Goal: Task Accomplishment & Management: Use online tool/utility

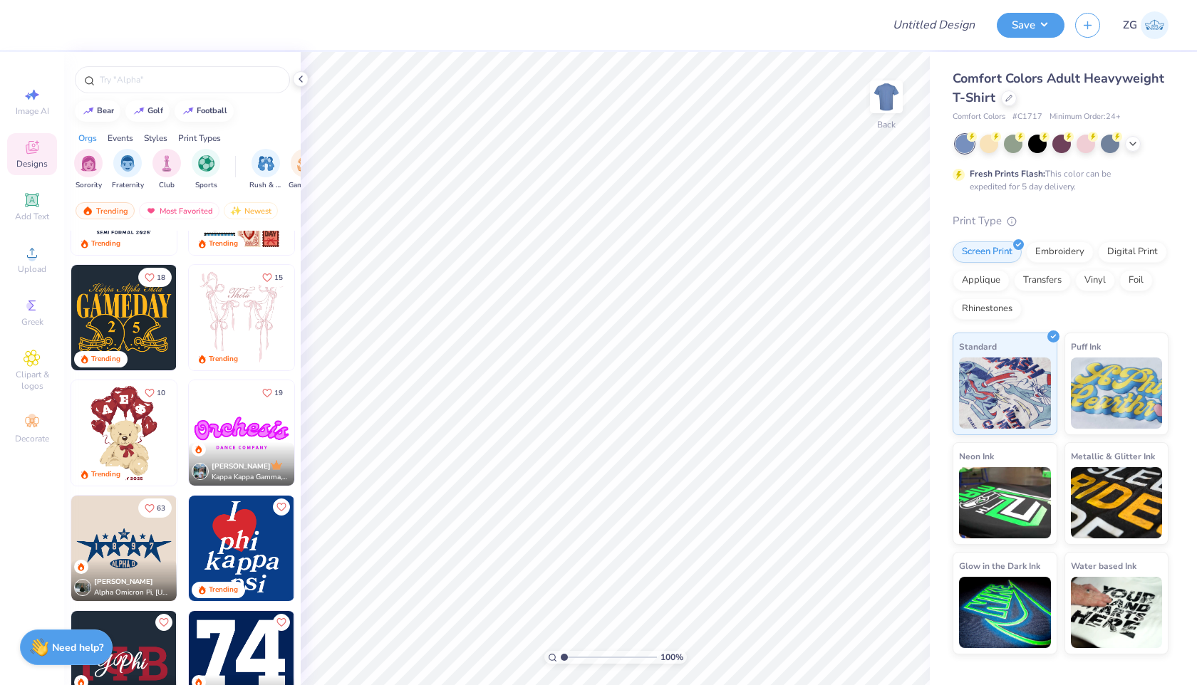
scroll to position [405, 0]
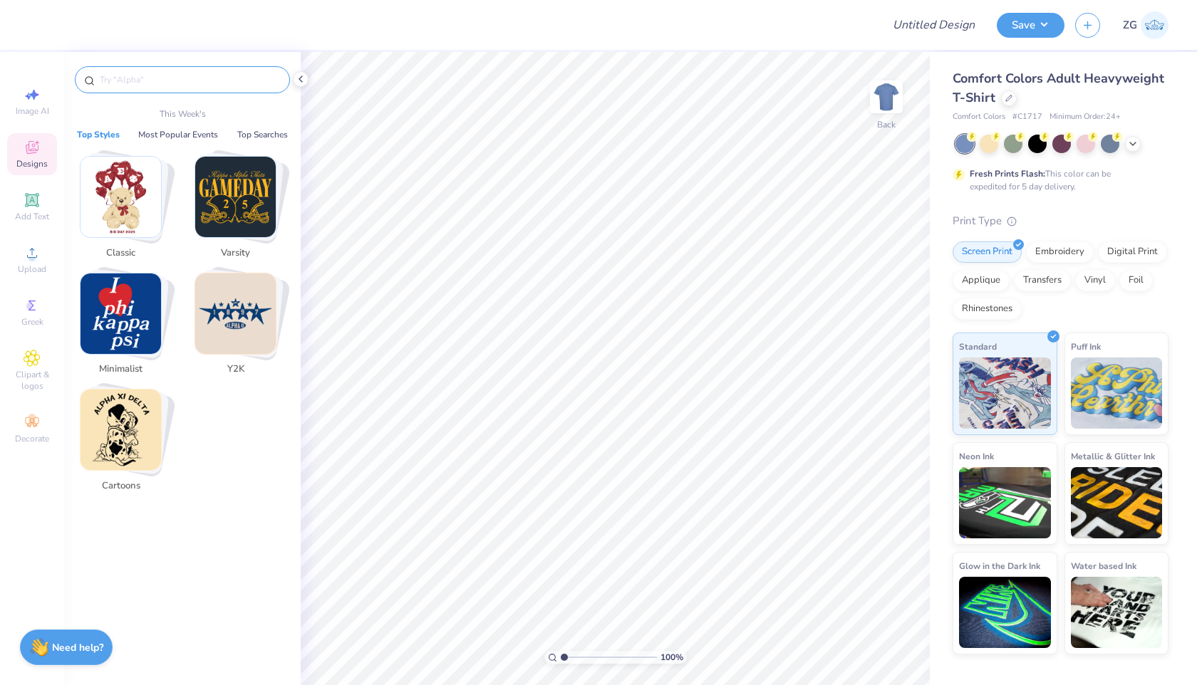
click at [159, 76] on input "text" at bounding box center [189, 80] width 182 height 14
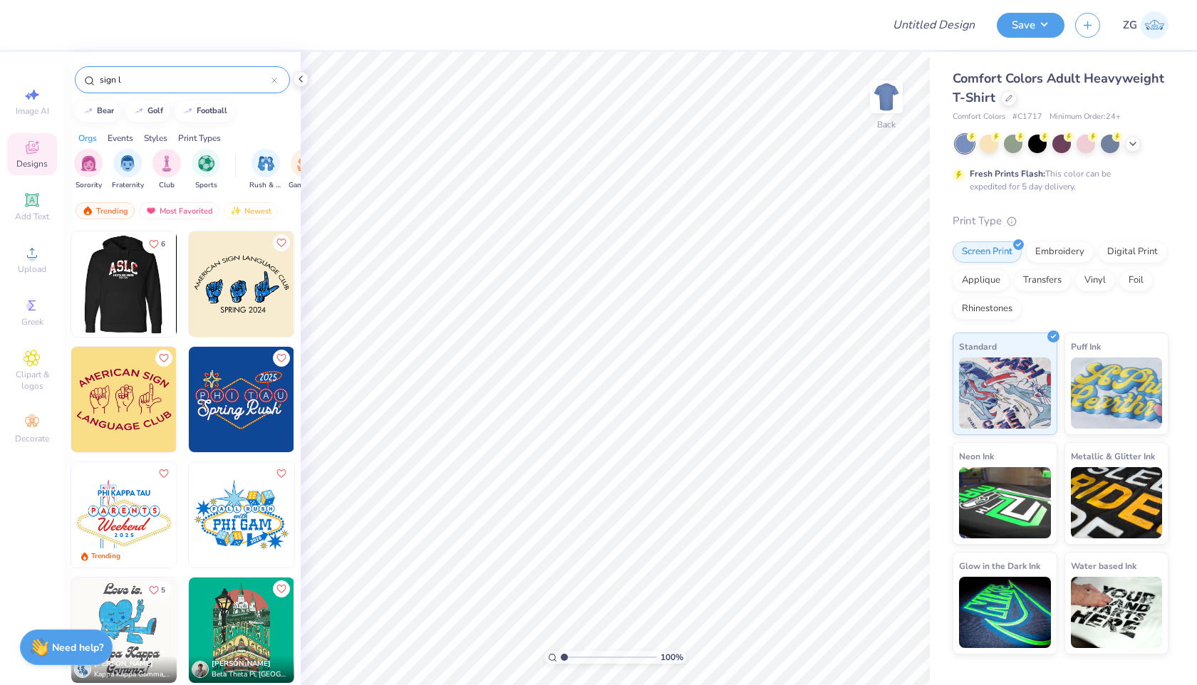
type input "sign l"
click at [71, 314] on img at bounding box center [18, 284] width 105 height 105
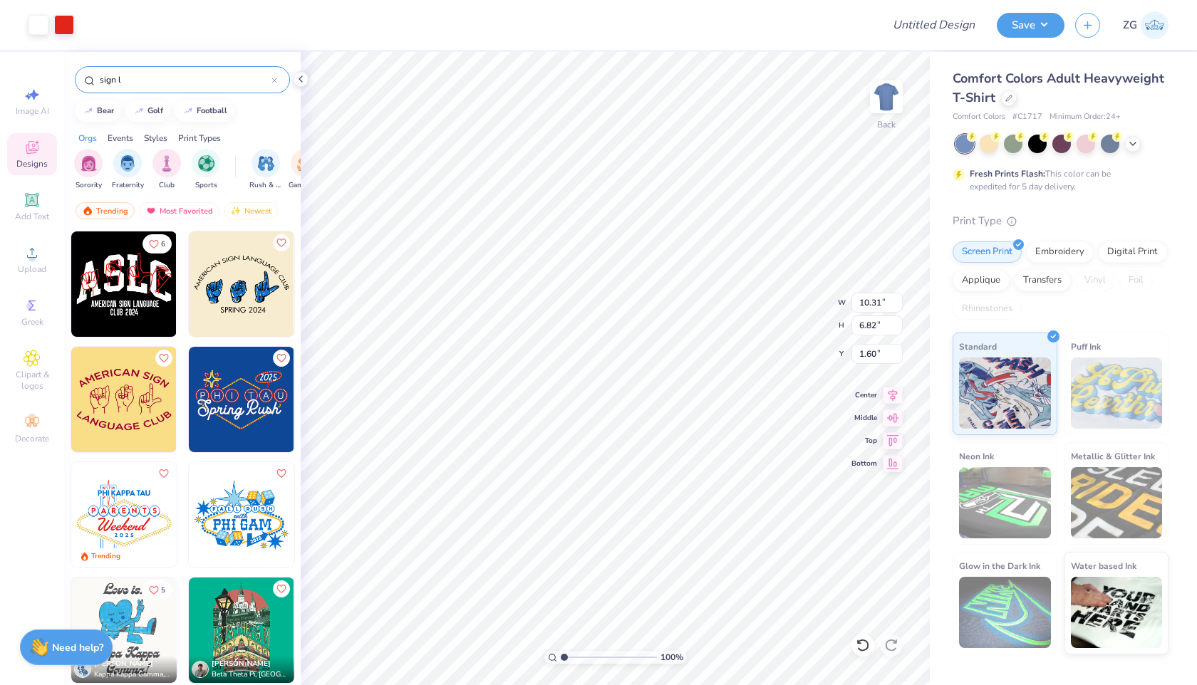
type input "10.31"
type input "6.82"
type input "1.37"
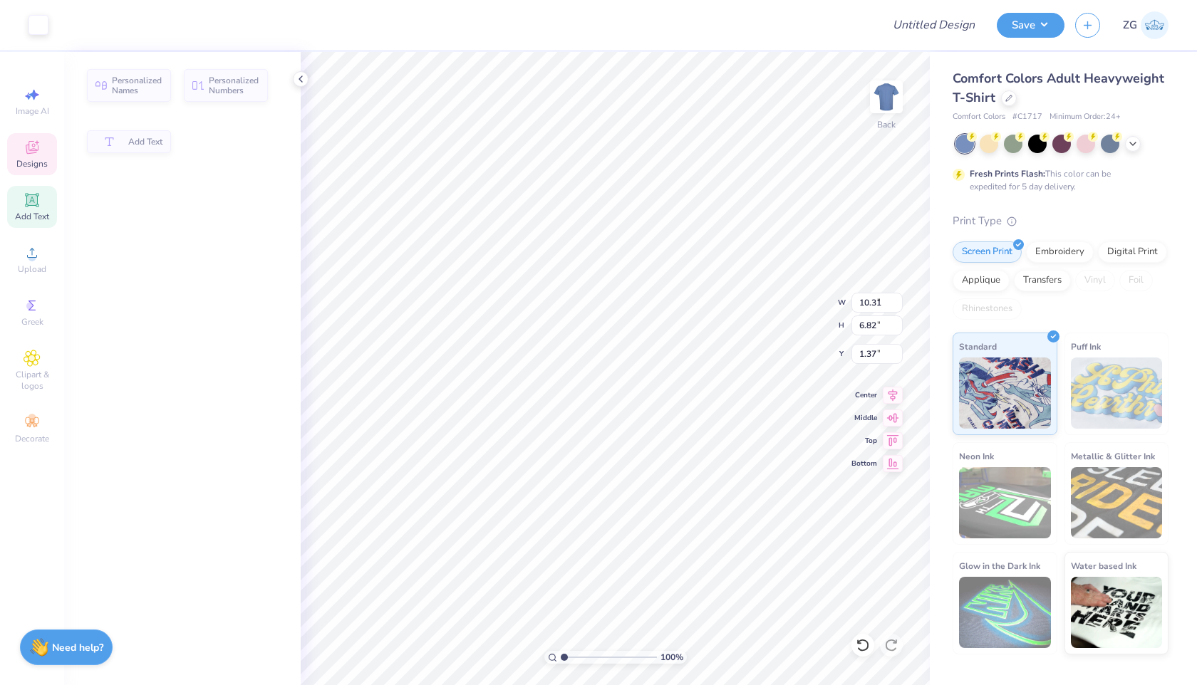
type input "3.00"
type input "0.72"
type input "7.47"
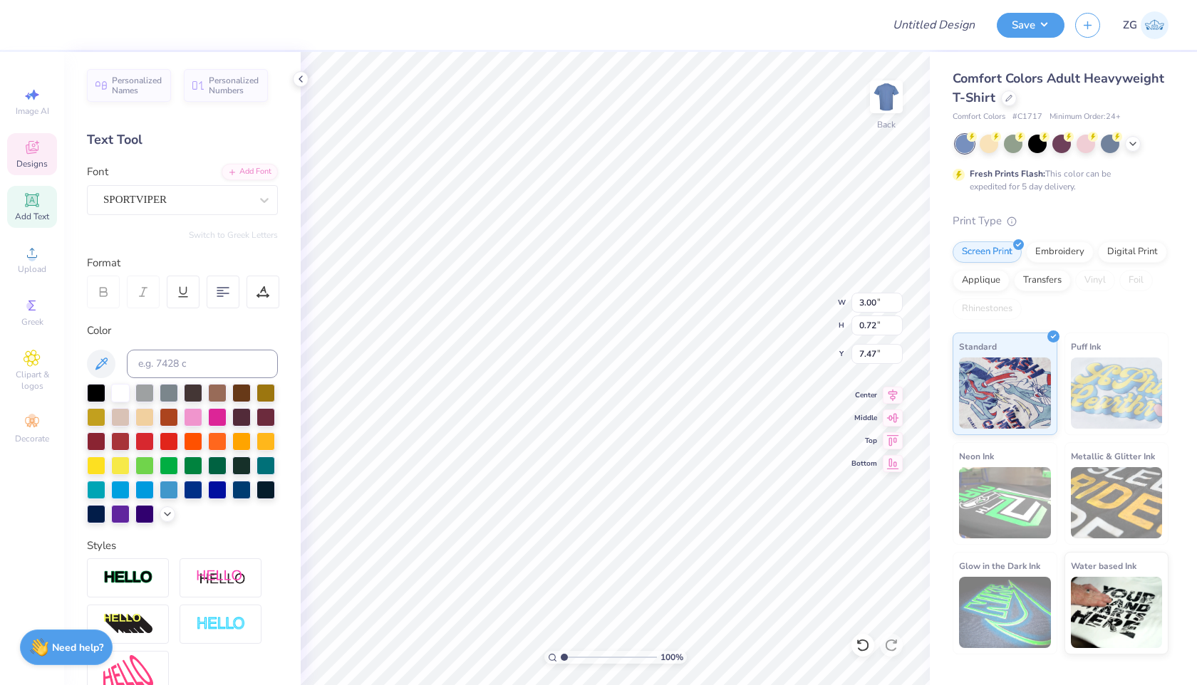
scroll to position [0, 2]
type textarea "CLUB 2025"
click at [986, 140] on div at bounding box center [989, 142] width 19 height 19
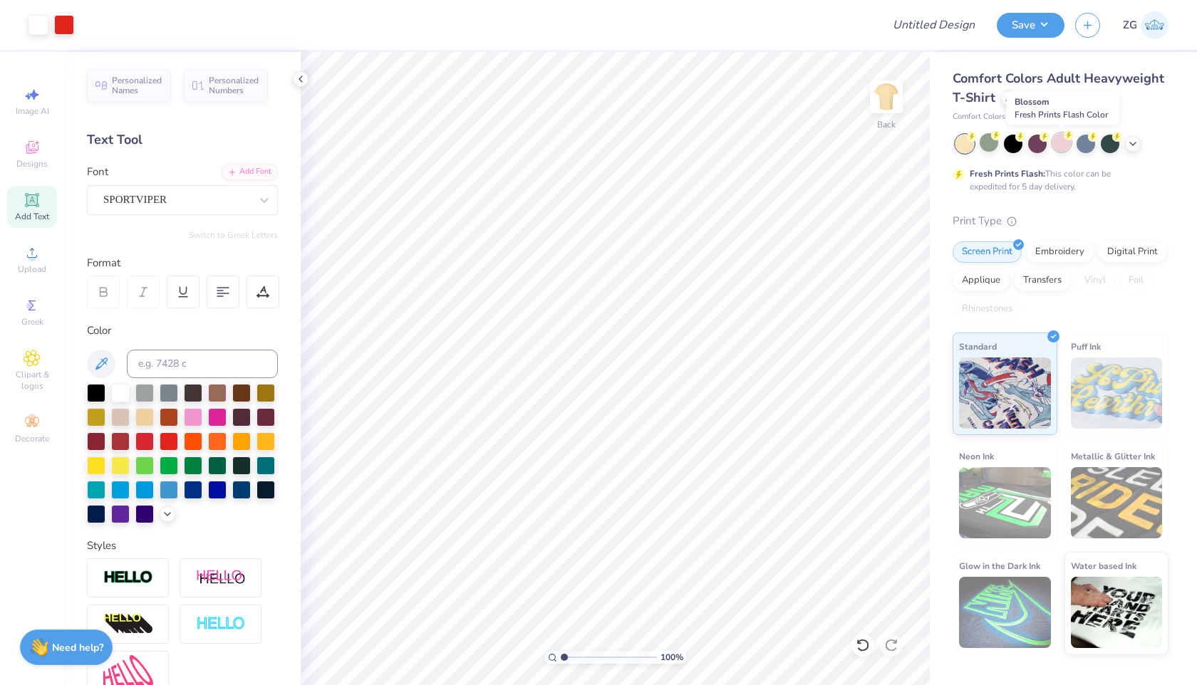
click at [1067, 143] on div at bounding box center [1061, 142] width 19 height 19
click at [1133, 147] on icon at bounding box center [1132, 142] width 11 height 11
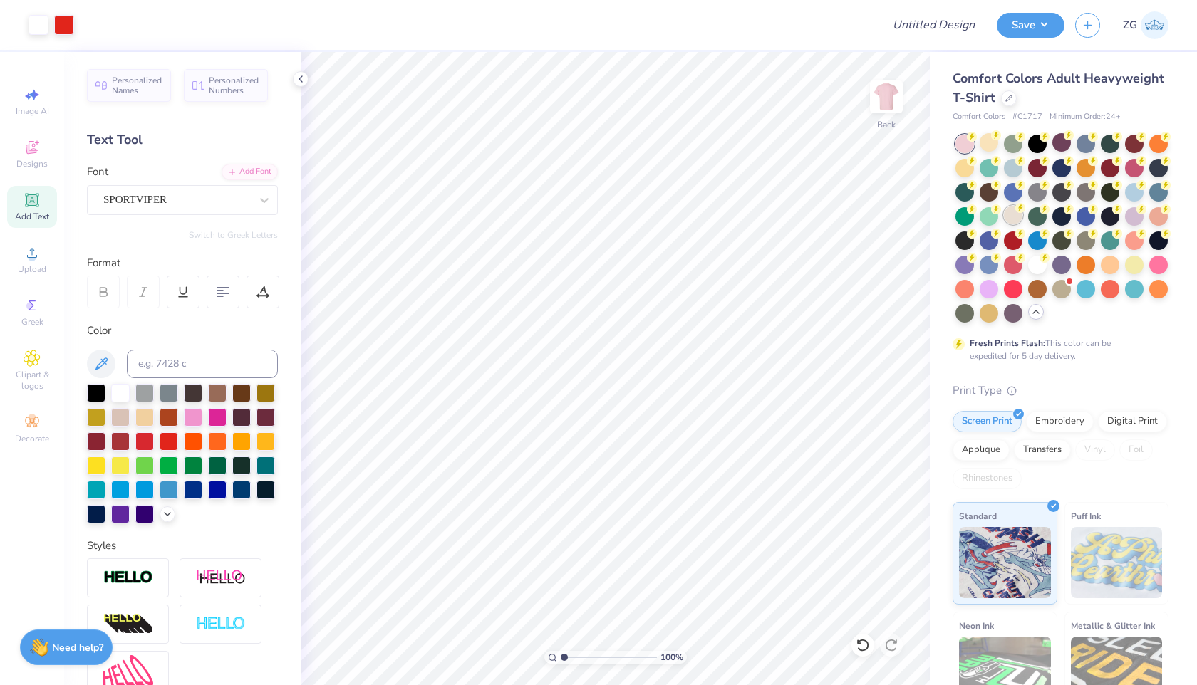
click at [1014, 222] on div at bounding box center [1013, 215] width 19 height 19
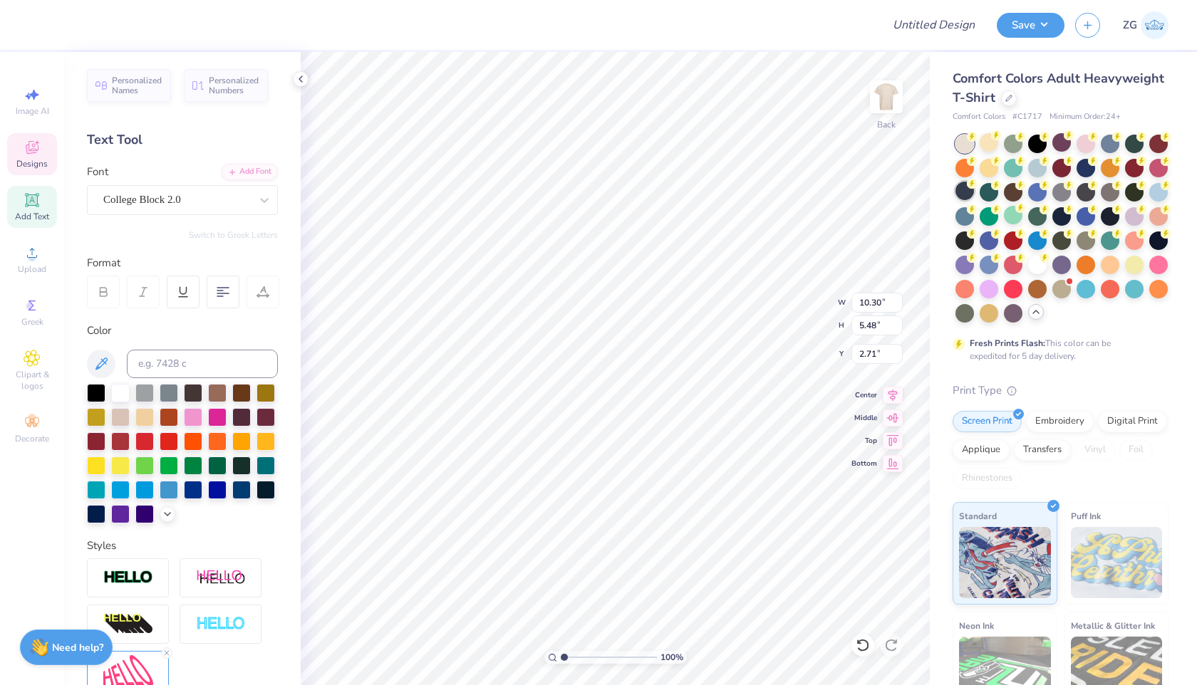
type input "1.44"
type input "3.20"
click at [1042, 420] on div "Embroidery" at bounding box center [1060, 419] width 68 height 21
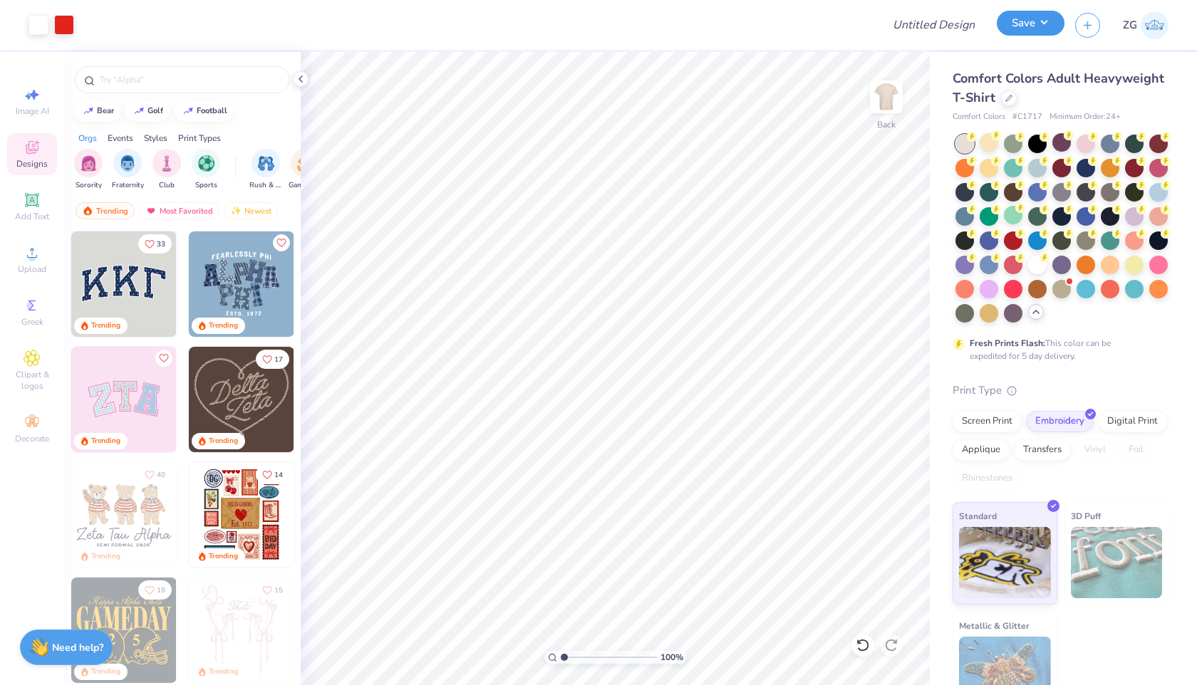
click at [1048, 20] on button "Save" at bounding box center [1031, 23] width 68 height 25
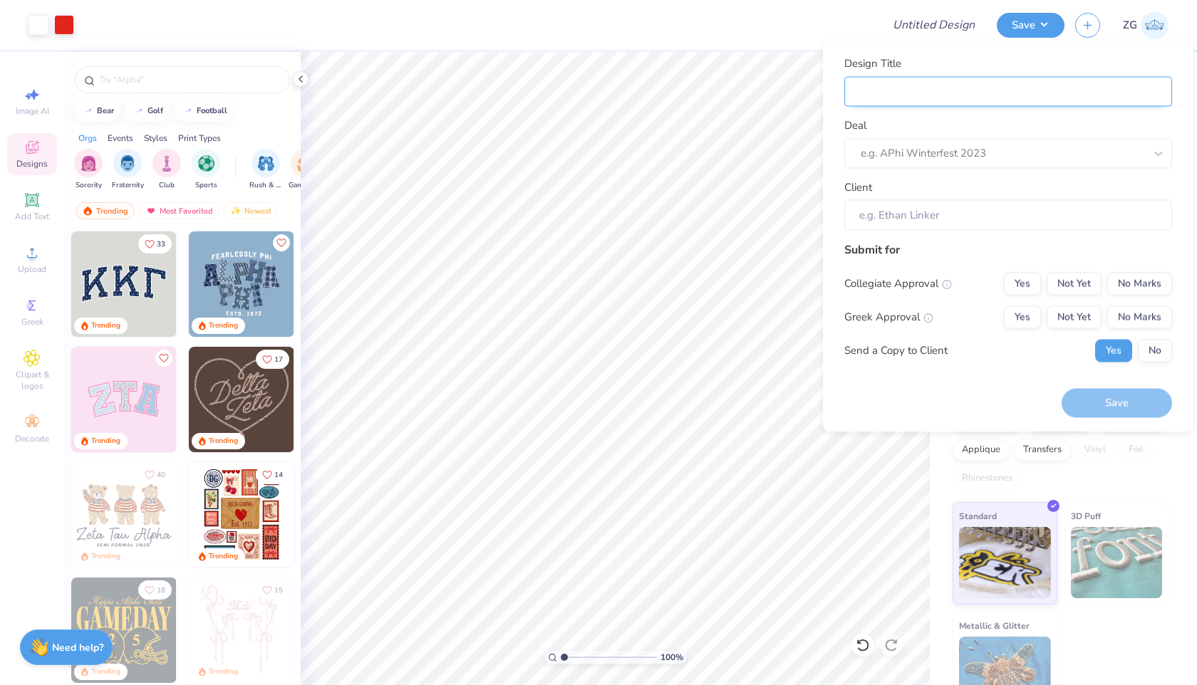
click at [984, 93] on input "Design Title" at bounding box center [1008, 91] width 328 height 31
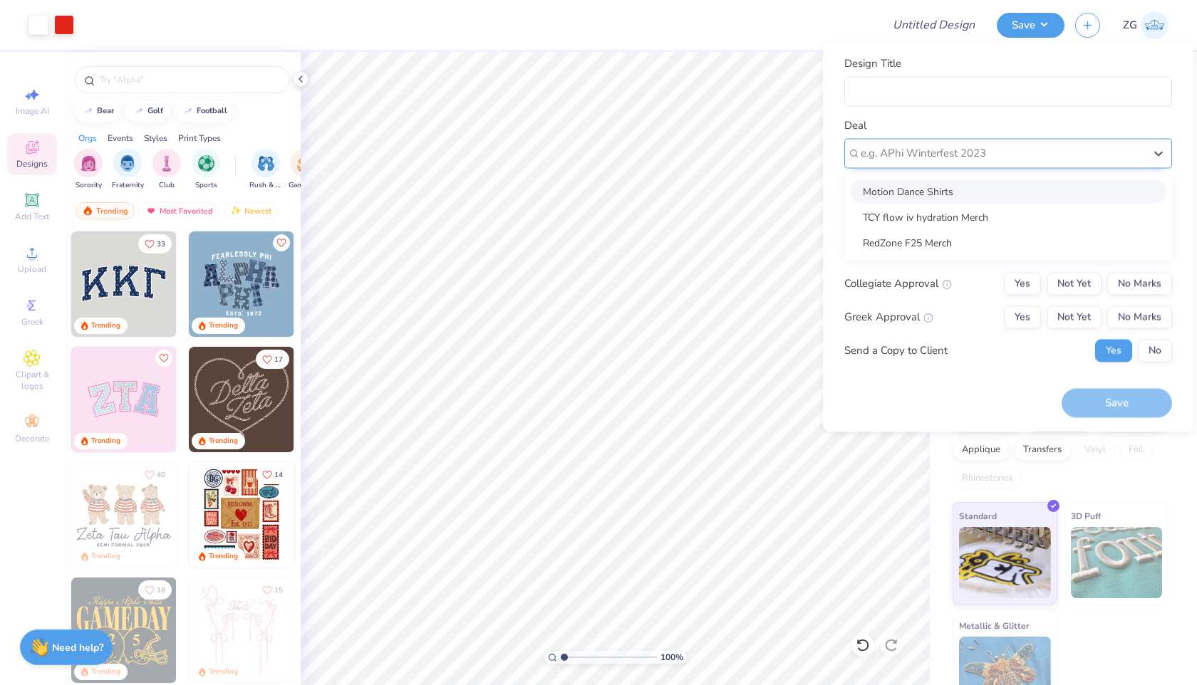
click at [952, 156] on div at bounding box center [1003, 153] width 284 height 19
click at [962, 125] on div "Deal option Motion Dance Shirts focused, 1 of 3. 3 results available. Use Up an…" at bounding box center [1008, 143] width 328 height 51
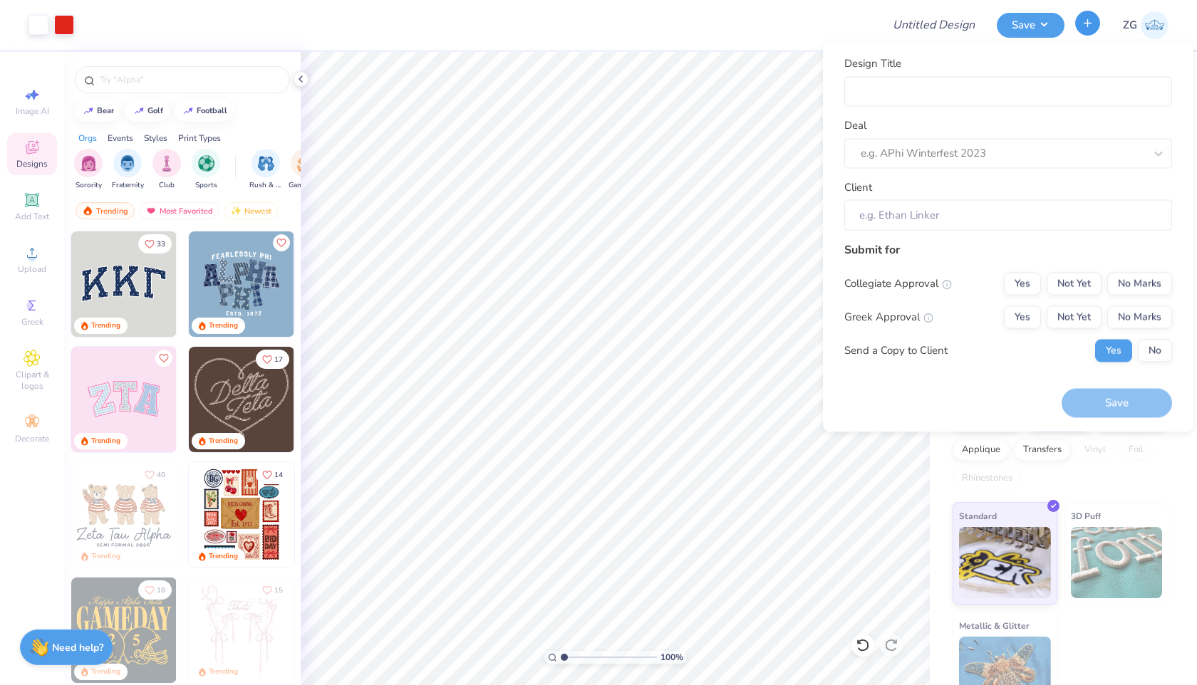
click at [1081, 29] on button "button" at bounding box center [1087, 23] width 25 height 25
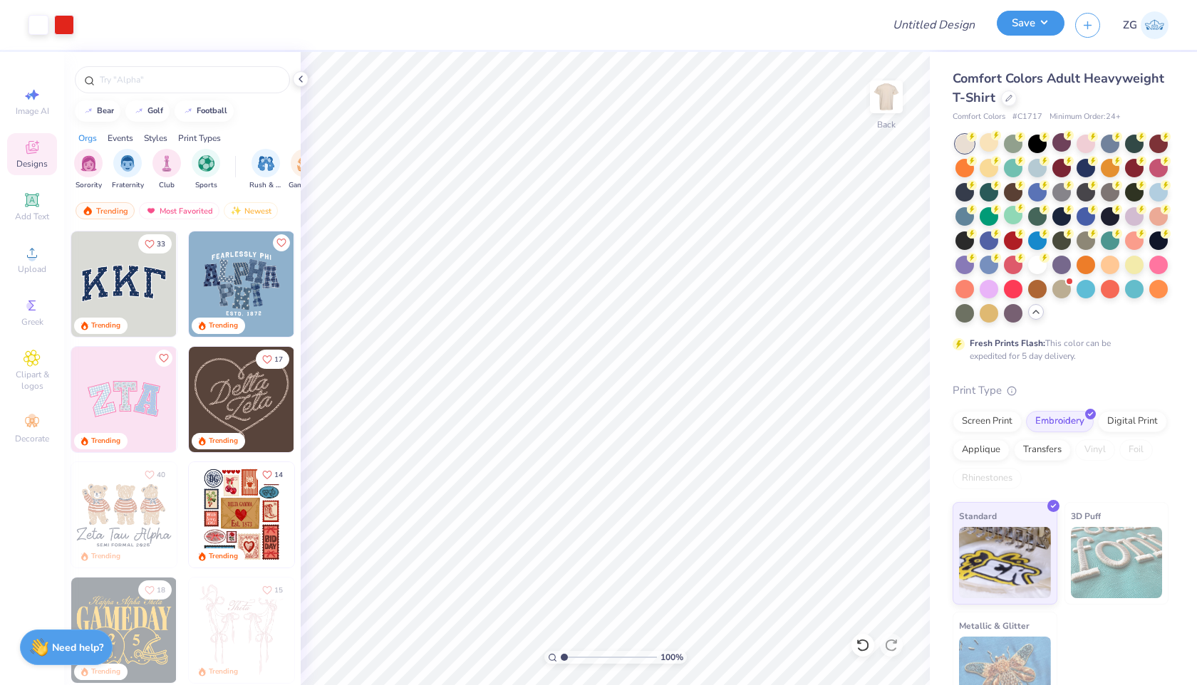
click at [1020, 36] on div "Save" at bounding box center [1031, 25] width 68 height 25
click at [1038, 30] on button "Save" at bounding box center [1031, 23] width 68 height 25
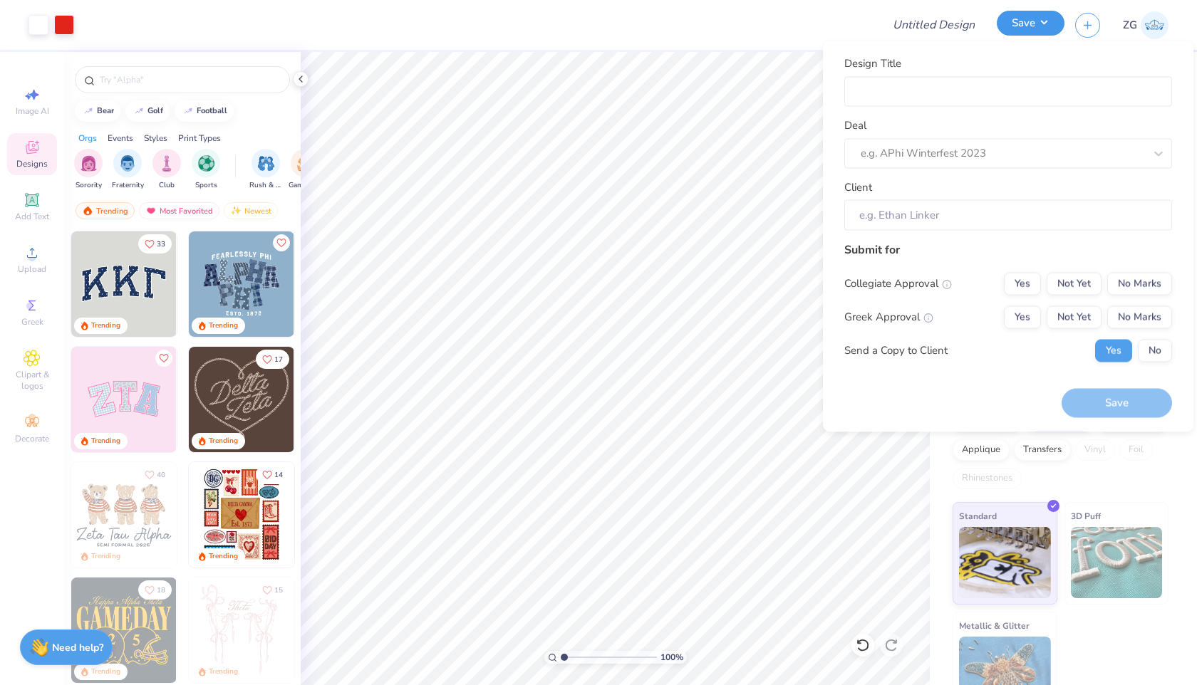
click at [1019, 31] on button "Save" at bounding box center [1031, 23] width 68 height 25
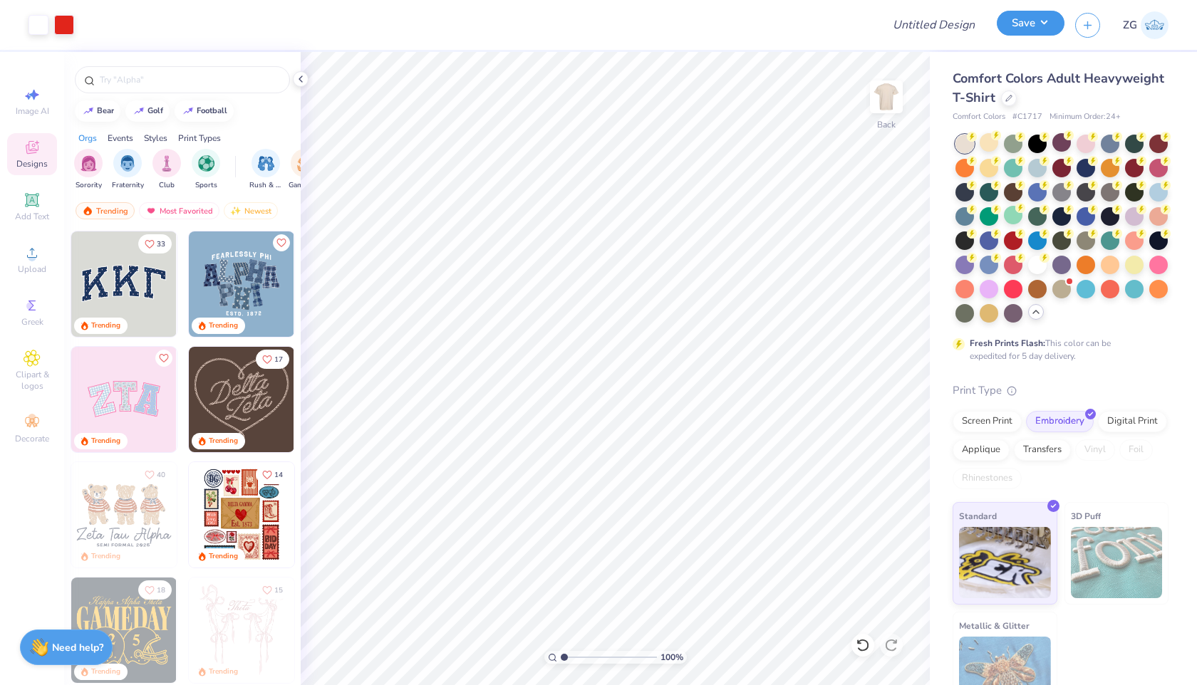
click at [1019, 31] on button "Save" at bounding box center [1031, 23] width 68 height 25
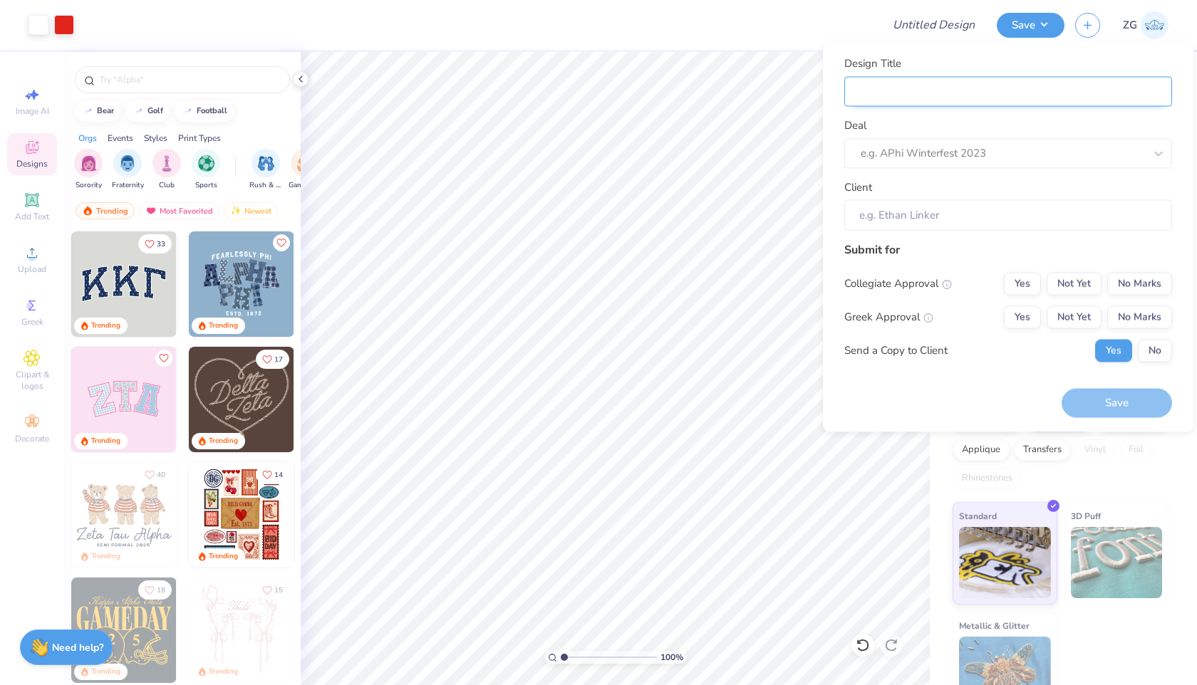
click at [949, 93] on input "Design Title" at bounding box center [1008, 91] width 328 height 31
type input "A"
type input "AS"
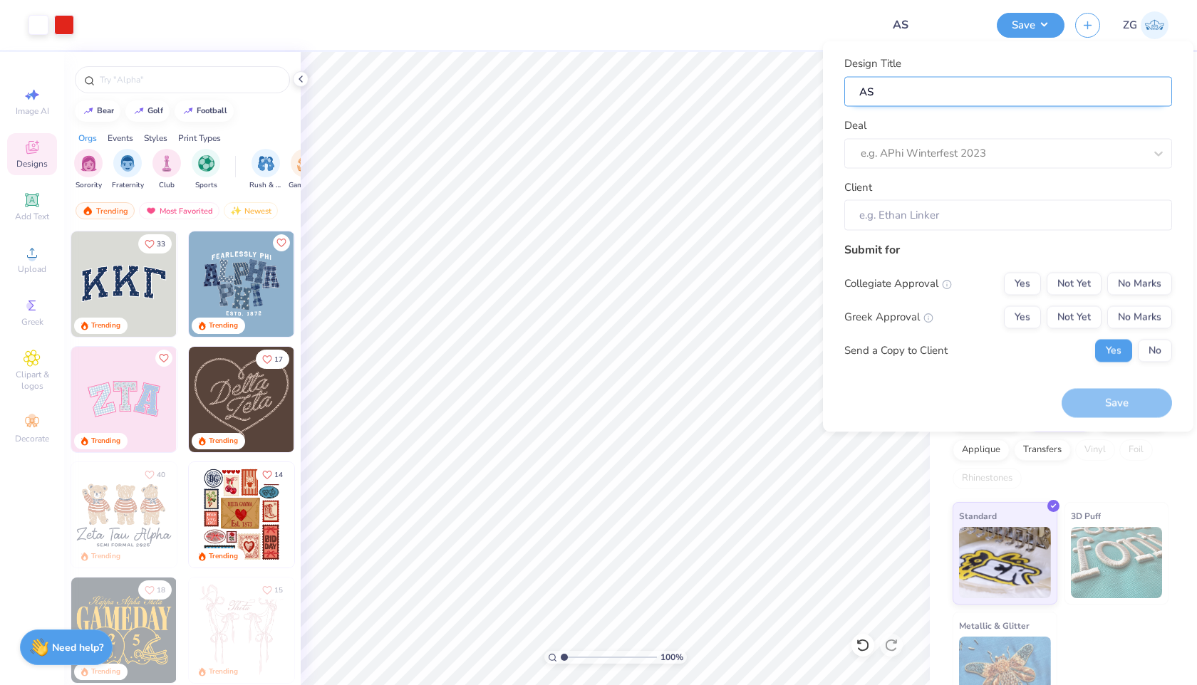
type input "ASL"
type input "ASLB"
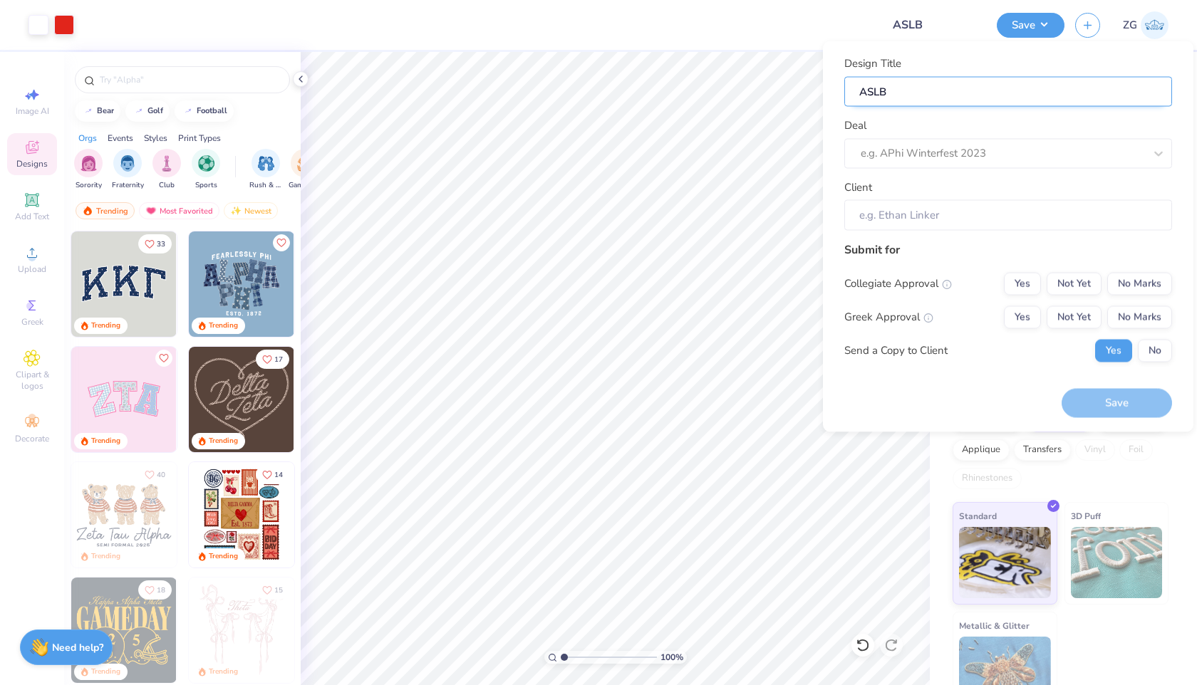
type input "ASL"
type input "ASLC"
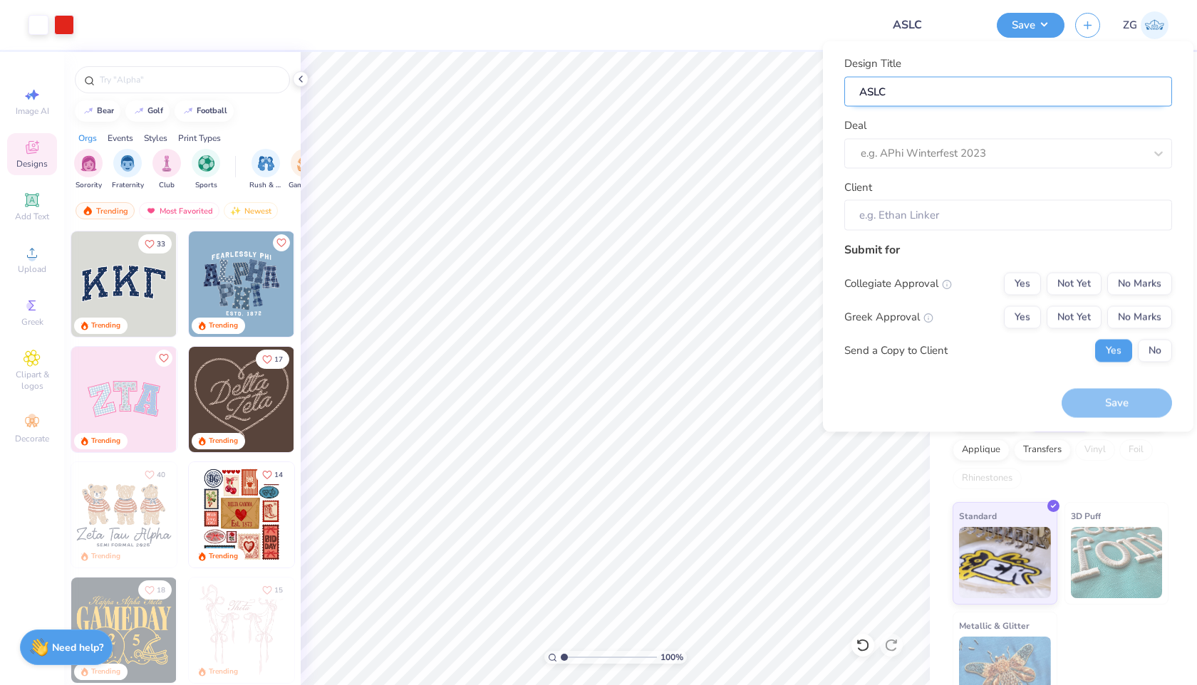
type input "ASLC B"
type input "ASLC Ba"
type input "ASLC Bac"
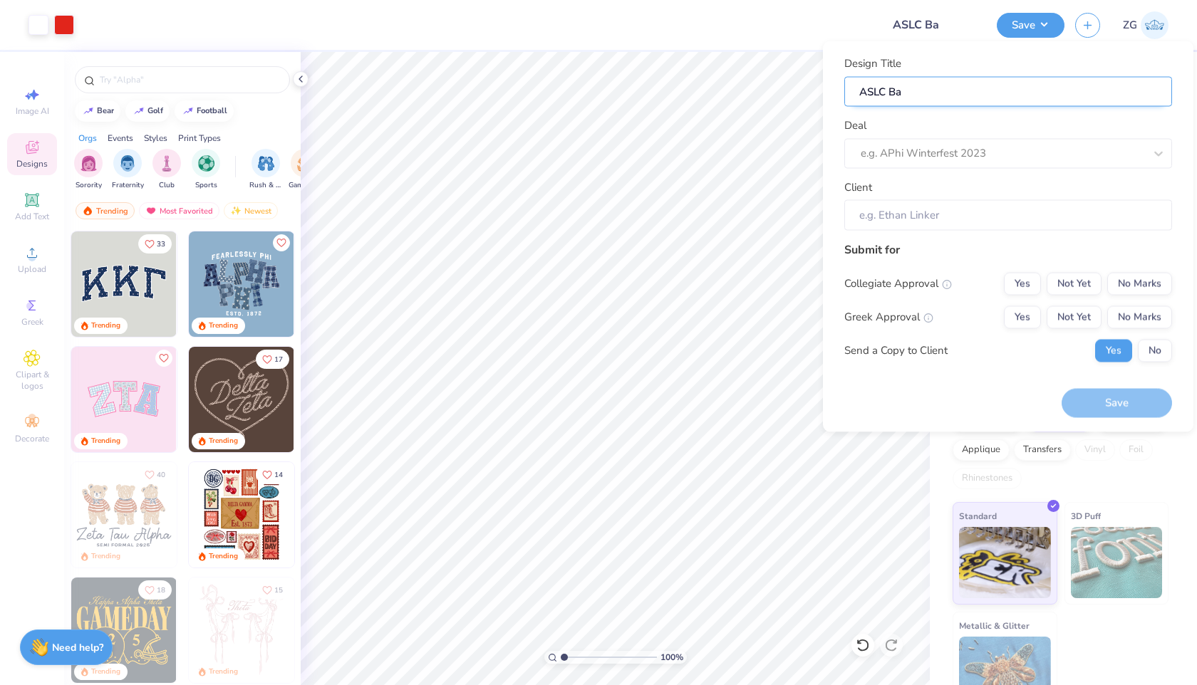
type input "ASLC Bac"
type input "ASLC Back"
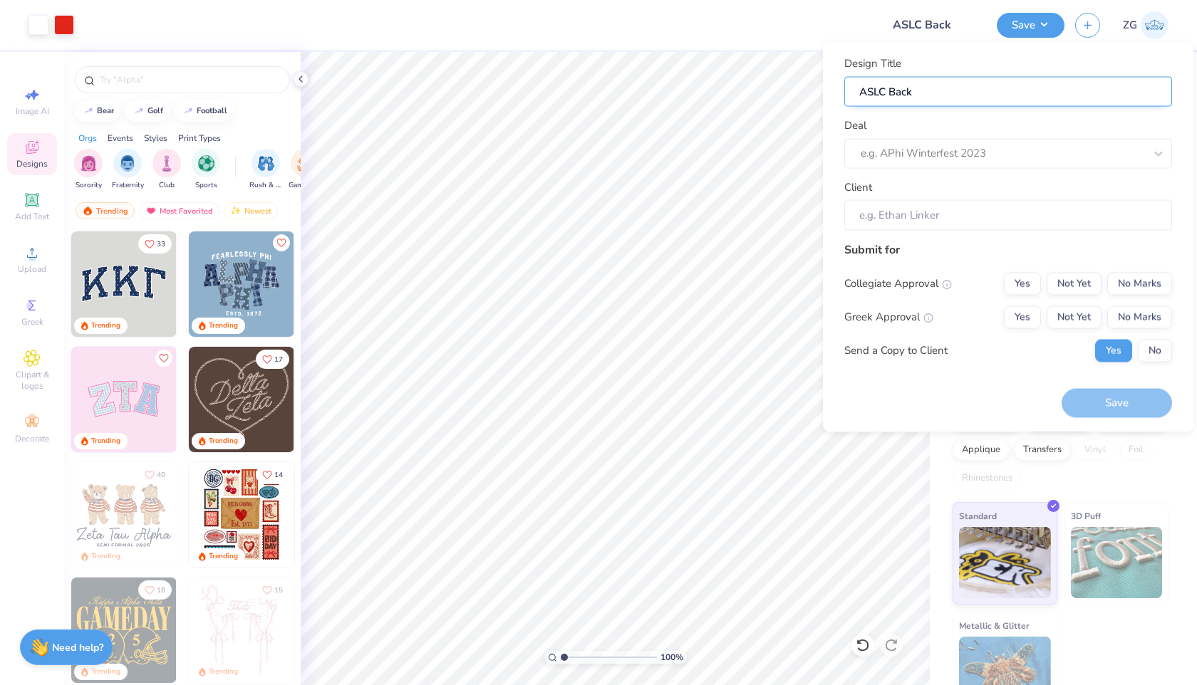
type input "ASLC Back t"
type input "ASLC Back to"
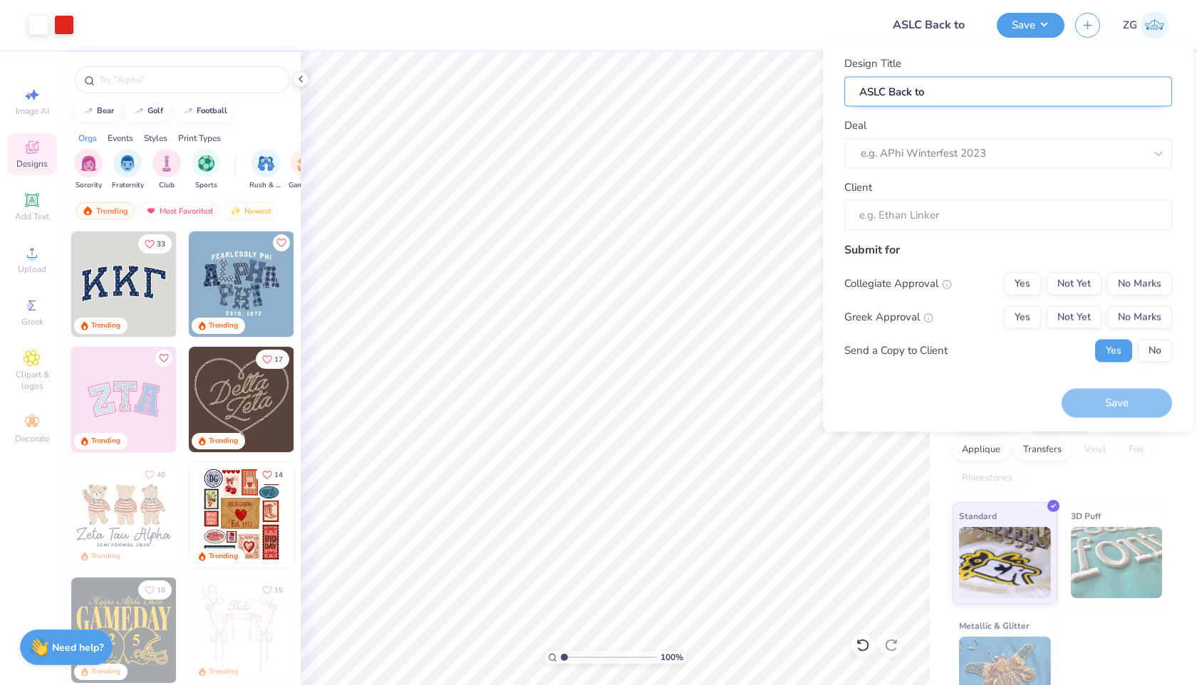
type input "ASLC Back to"
type input "ASLC Back to s"
type input "ASLC Back to sc"
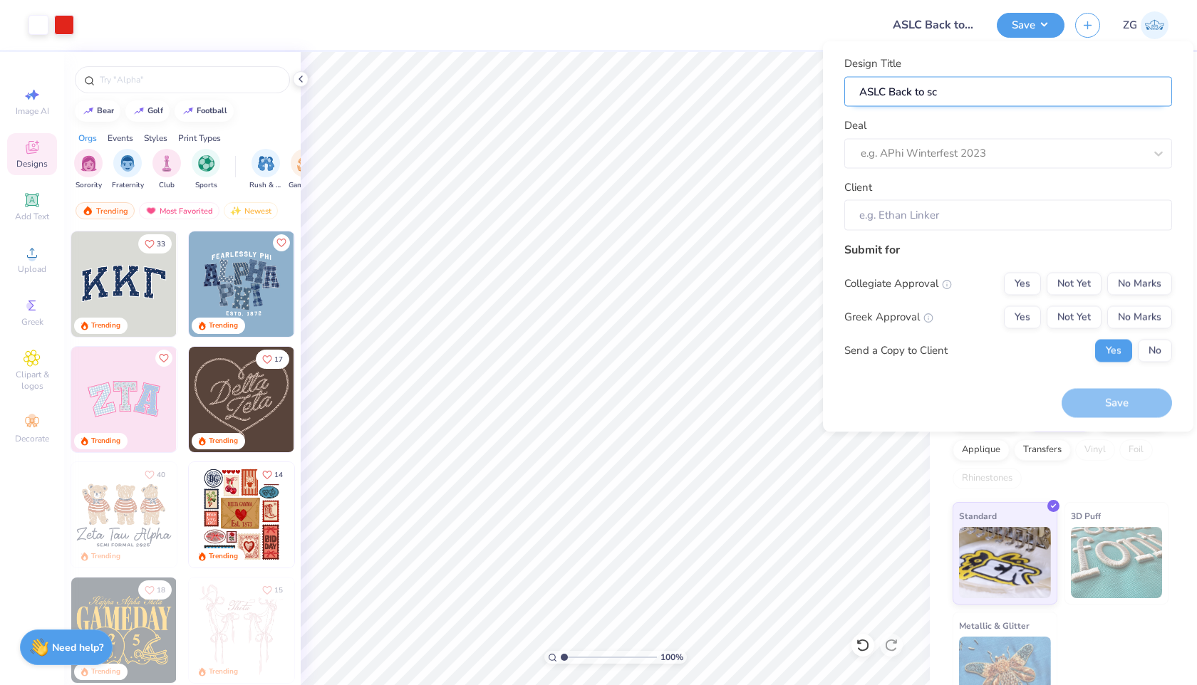
type input "ASLC Back to sch"
type input "ASLC Back to scho"
type input "ASLC Back to schoo"
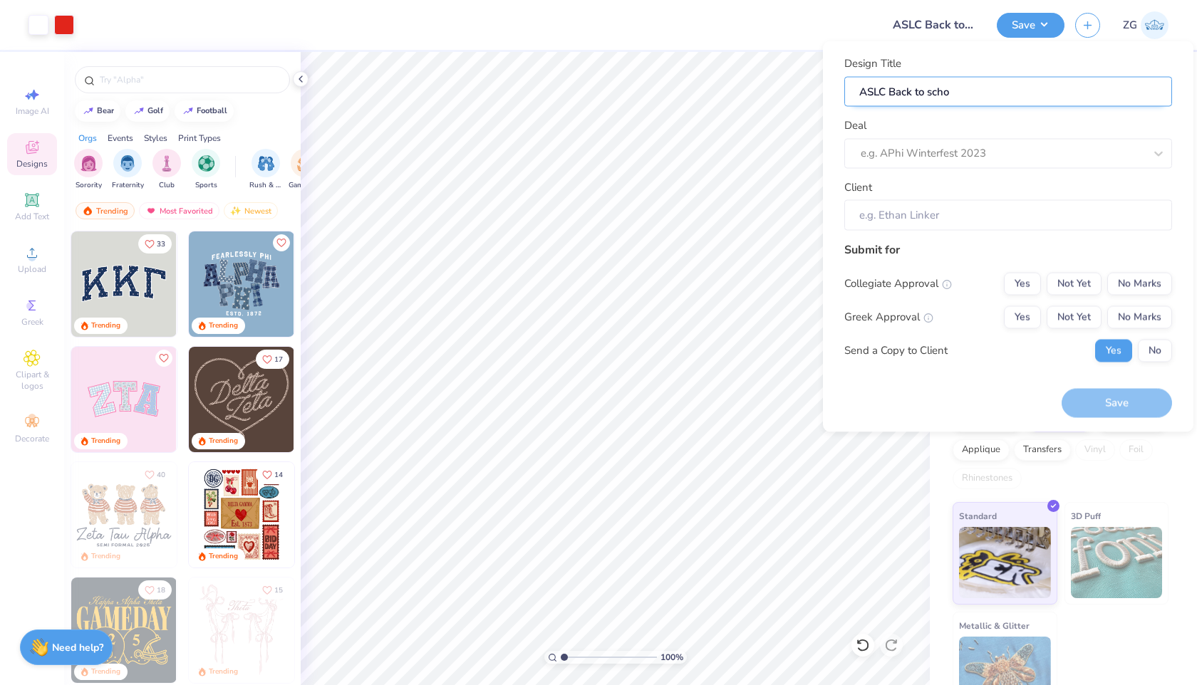
type input "ASLC Back to schoo"
type input "ASLC Back to school"
click at [972, 160] on div at bounding box center [988, 153] width 255 height 19
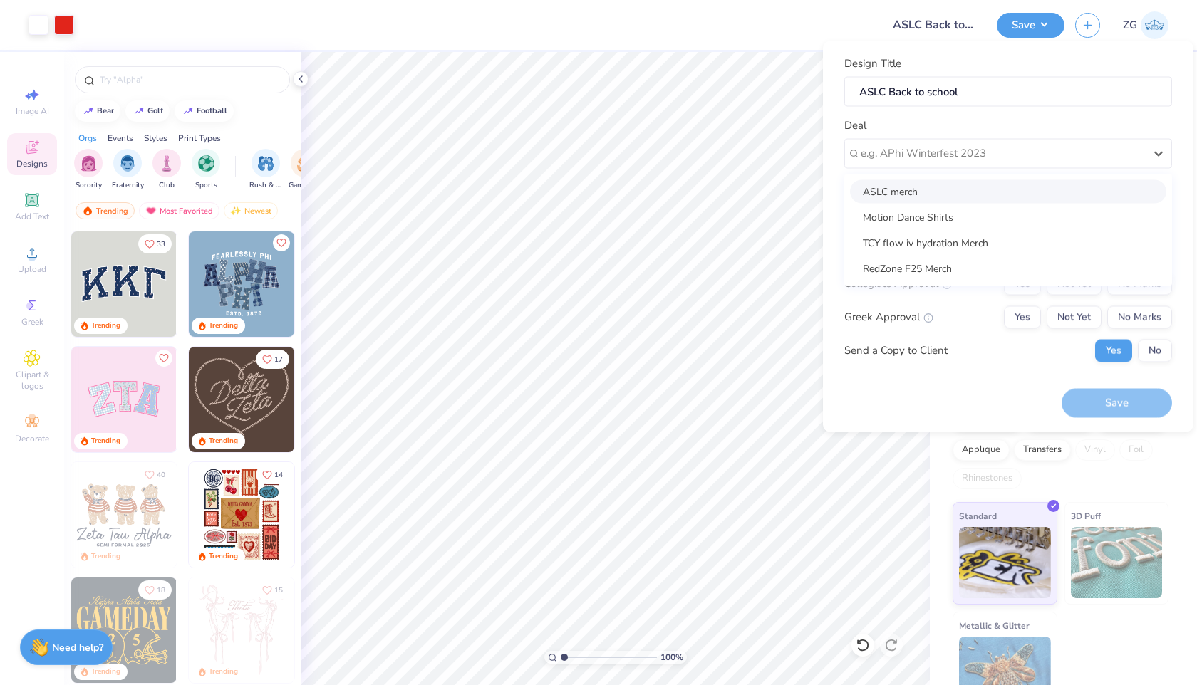
click at [964, 184] on div "ASLC merch" at bounding box center [1008, 192] width 316 height 24
type input "[PERSON_NAME]"
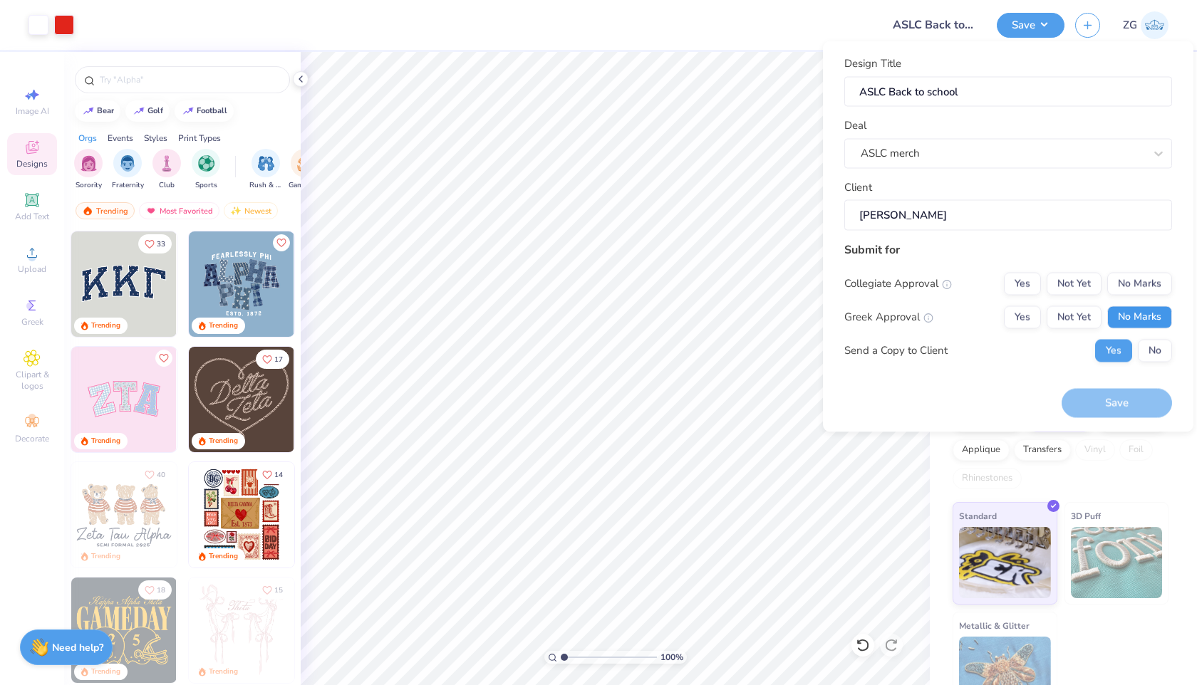
click at [1135, 311] on button "No Marks" at bounding box center [1139, 317] width 65 height 23
click at [1157, 344] on button "No" at bounding box center [1155, 350] width 34 height 23
click at [1159, 285] on button "No Marks" at bounding box center [1139, 283] width 65 height 23
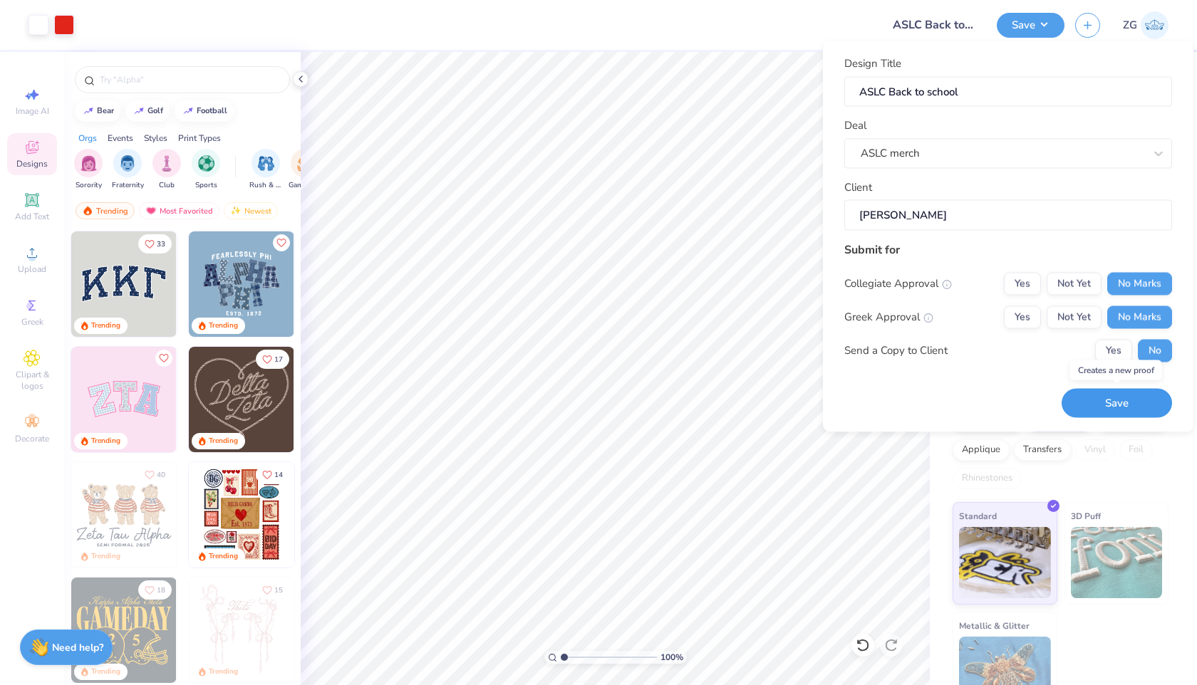
click at [1128, 398] on button "Save" at bounding box center [1116, 403] width 110 height 29
